Goal: Information Seeking & Learning: Understand process/instructions

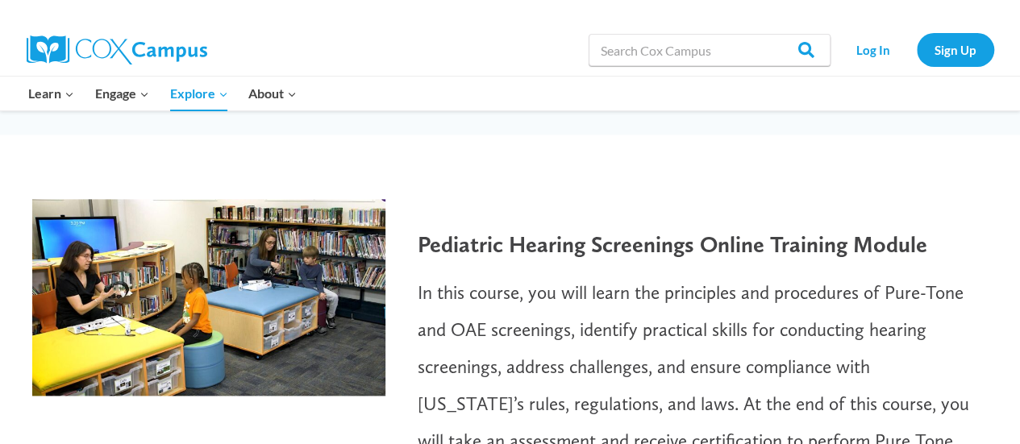
scroll to position [1048, 0]
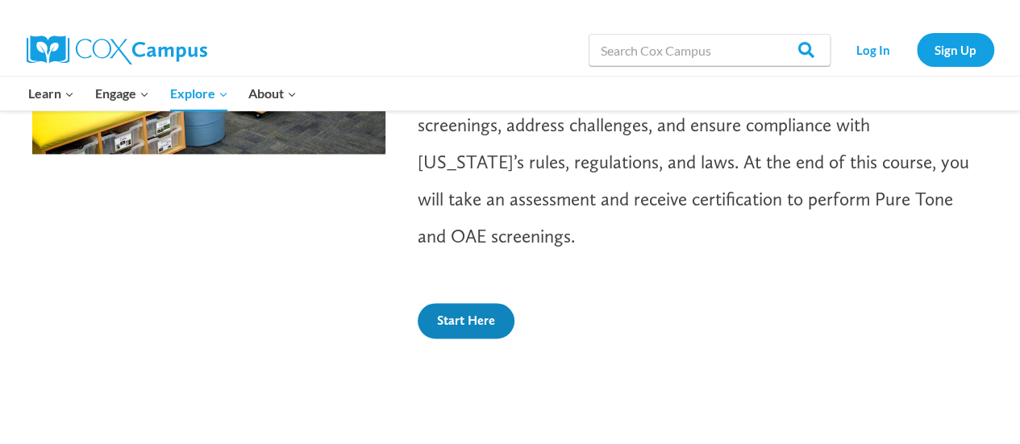
click at [489, 331] on link "Start Here" at bounding box center [466, 320] width 97 height 35
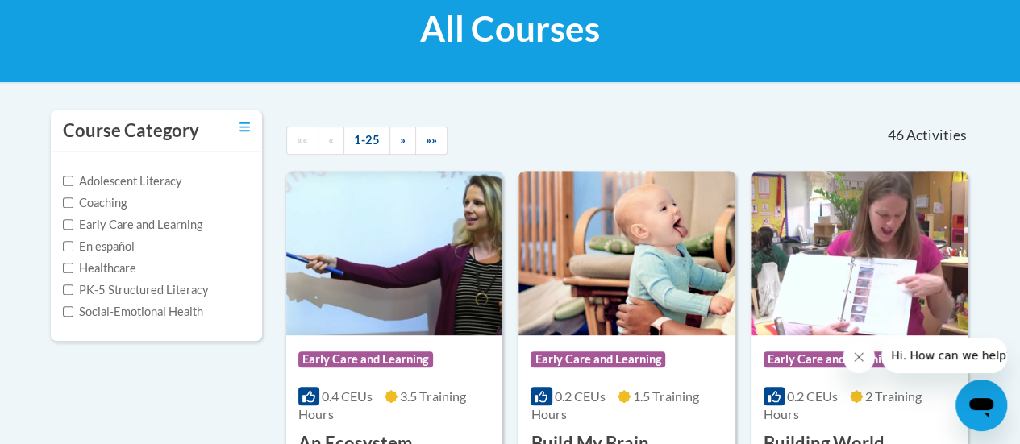
scroll to position [81, 0]
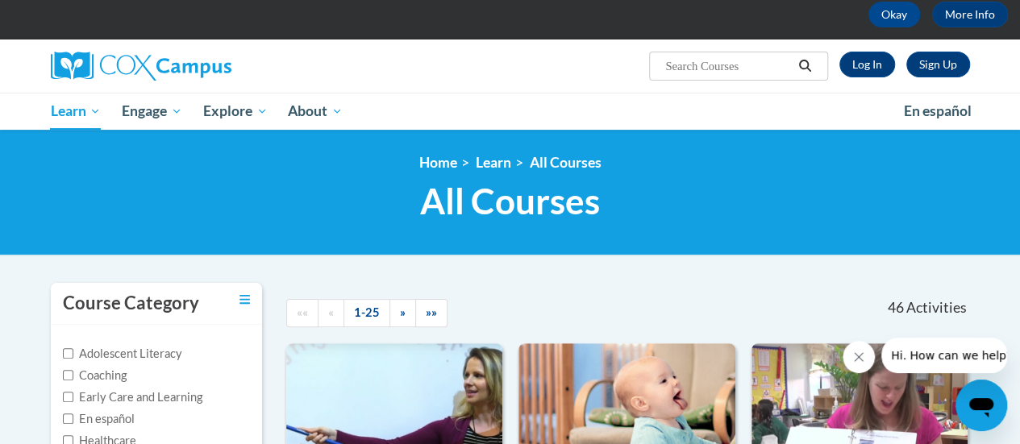
drag, startPoint x: 936, startPoint y: 2, endPoint x: 586, endPoint y: 17, distance: 351.1
click at [583, 19] on div "Okay More Info" at bounding box center [510, 15] width 996 height 26
